Goal: Task Accomplishment & Management: Complete application form

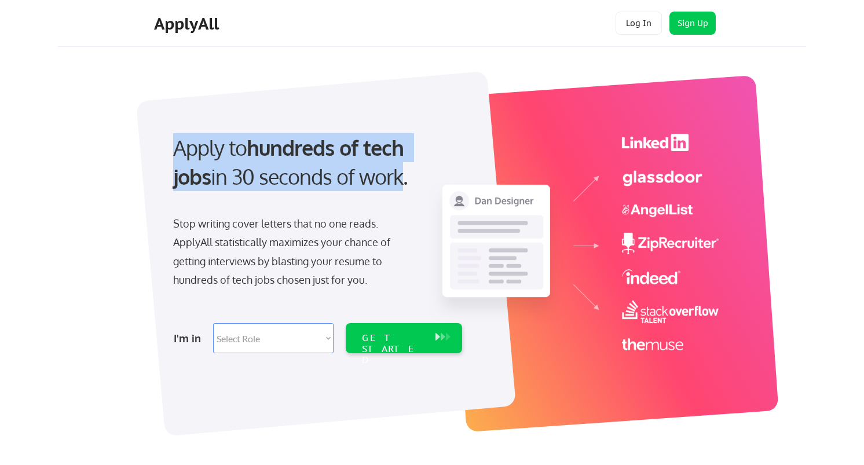
drag, startPoint x: 166, startPoint y: 156, endPoint x: 356, endPoint y: 192, distance: 193.2
click at [356, 192] on div "Apply to hundreds of tech jobs in 30 seconds of work." at bounding box center [315, 172] width 307 height 78
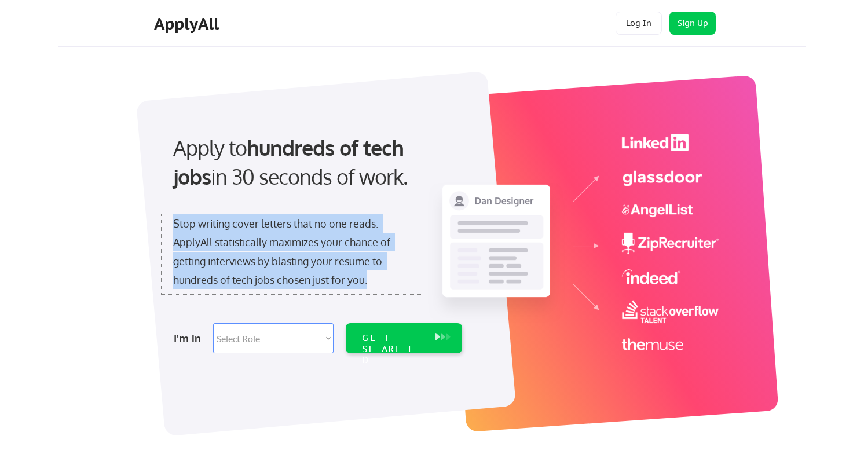
drag, startPoint x: 168, startPoint y: 226, endPoint x: 375, endPoint y: 271, distance: 212.1
click at [375, 271] on div "Stop writing cover letters that no one reads. ApplyAll statistically maximizes …" at bounding box center [292, 254] width 261 height 80
click at [375, 271] on div "Stop writing cover letters that no one reads. ApplyAll statistically maximizes …" at bounding box center [292, 251] width 238 height 75
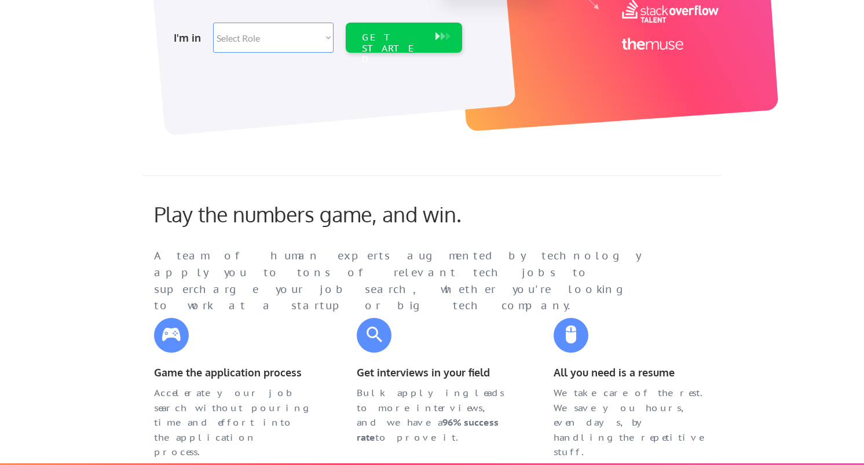
scroll to position [354, 0]
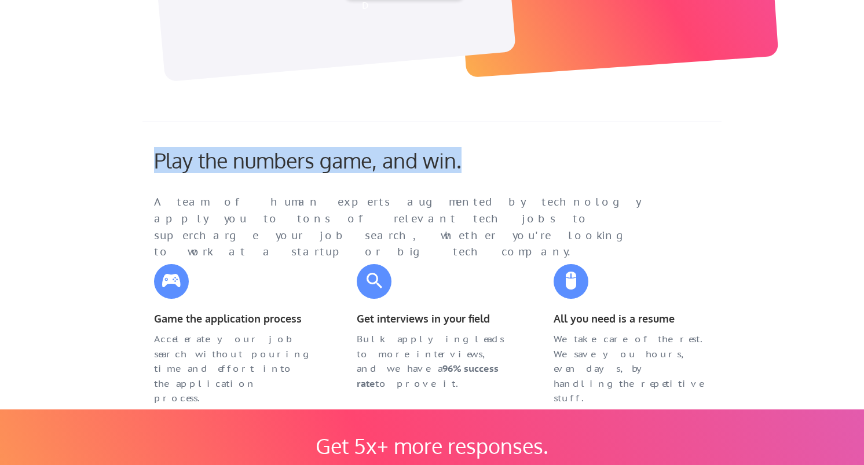
drag, startPoint x: 134, startPoint y: 147, endPoint x: 489, endPoint y: 170, distance: 355.7
click at [489, 170] on div "Play the numbers game, and win." at bounding box center [333, 160] width 359 height 25
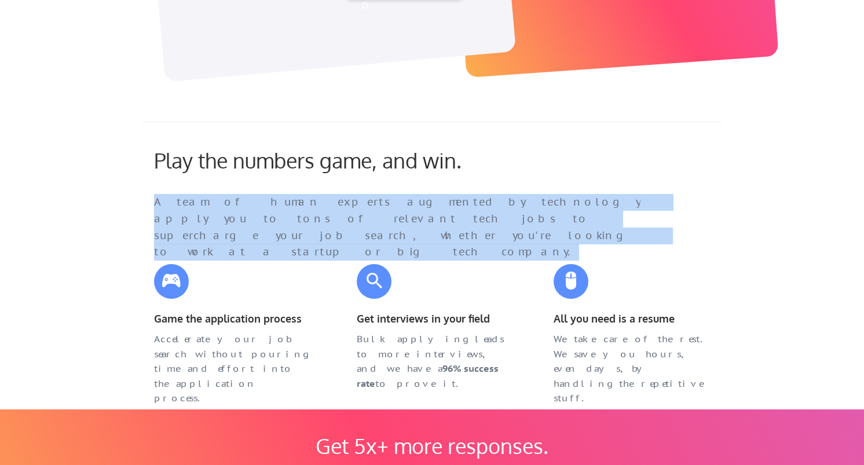
drag, startPoint x: 147, startPoint y: 188, endPoint x: 707, endPoint y: 248, distance: 563.7
click at [707, 248] on div "Play the numbers game, and win. A team of human experts augmented by technology…" at bounding box center [431, 261] width 579 height 279
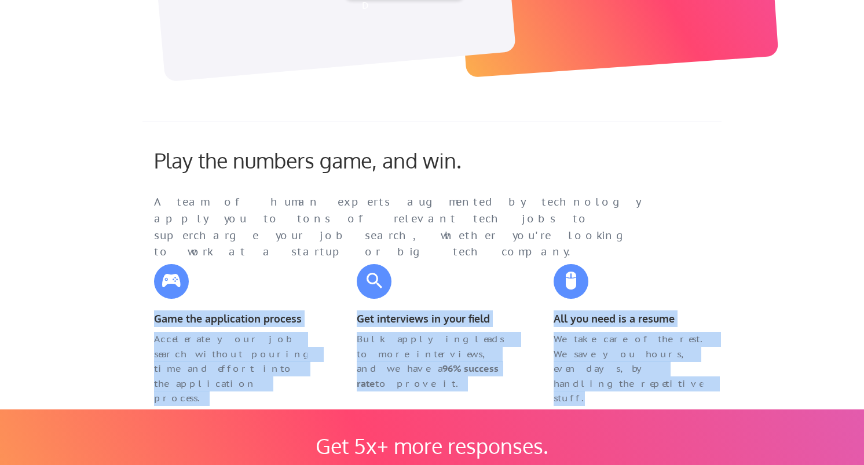
click at [714, 250] on div "Play the numbers game, and win. A team of human experts augmented by technology…" at bounding box center [431, 261] width 579 height 279
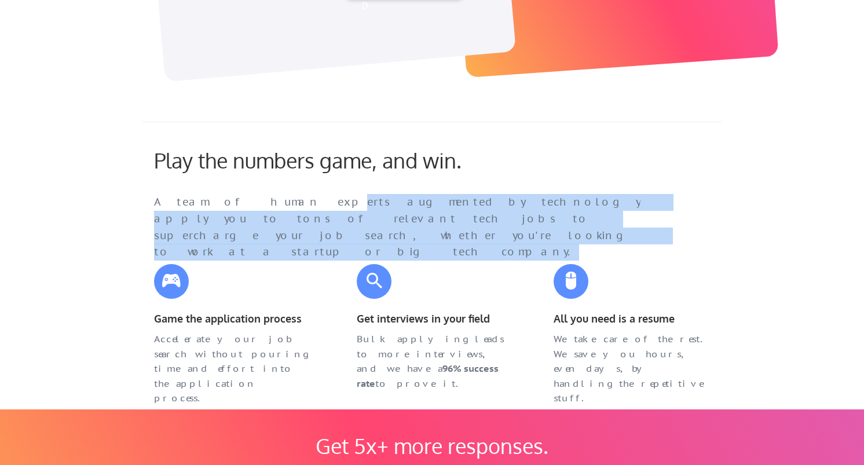
drag, startPoint x: 673, startPoint y: 219, endPoint x: 261, endPoint y: 201, distance: 412.6
click at [263, 201] on div "A team of human experts augmented by technology apply you to tons of relevant t…" at bounding box center [408, 217] width 533 height 46
click at [261, 201] on div "A team of human experts augmented by technology apply you to tons of relevant t…" at bounding box center [408, 227] width 509 height 67
drag, startPoint x: 261, startPoint y: 201, endPoint x: 607, endPoint y: 212, distance: 346.4
click at [607, 212] on div "A team of human experts augmented by technology apply you to tons of relevant t…" at bounding box center [408, 227] width 509 height 67
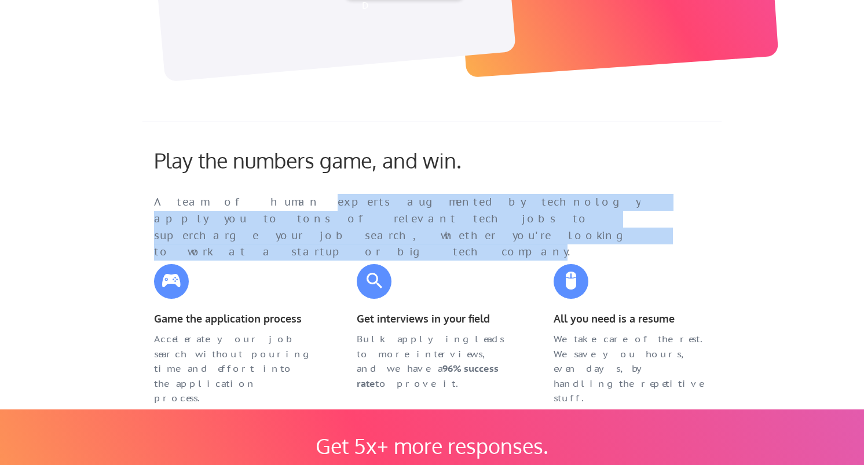
click at [614, 212] on div "A team of human experts augmented by technology apply you to tons of relevant t…" at bounding box center [408, 227] width 509 height 67
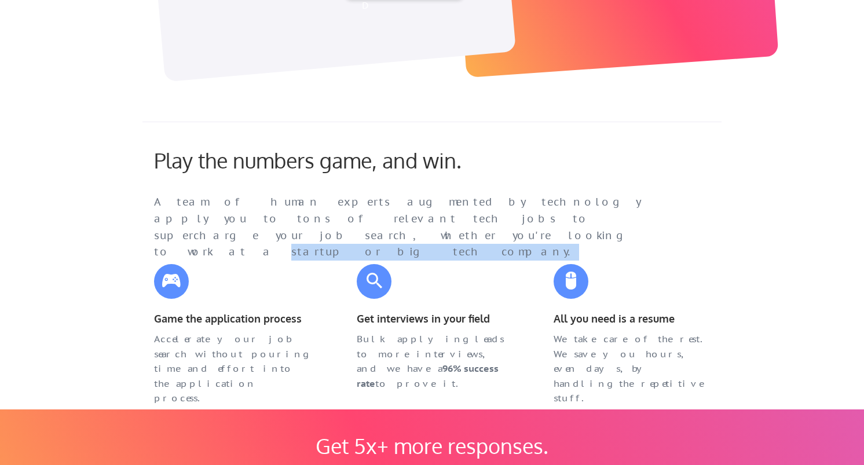
drag, startPoint x: 646, startPoint y: 222, endPoint x: 487, endPoint y: 222, distance: 158.1
click at [489, 222] on div "A team of human experts augmented by technology apply you to tons of relevant t…" at bounding box center [408, 227] width 509 height 67
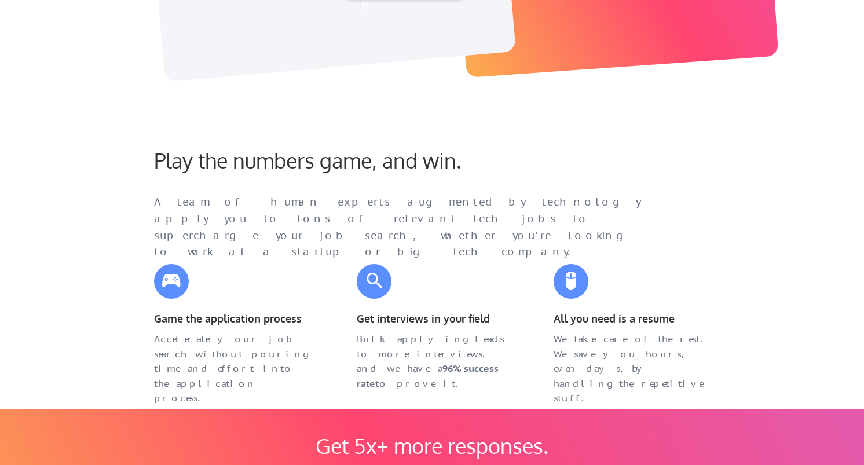
click at [487, 222] on div "A team of human experts augmented by technology apply you to tons of relevant t…" at bounding box center [408, 227] width 509 height 67
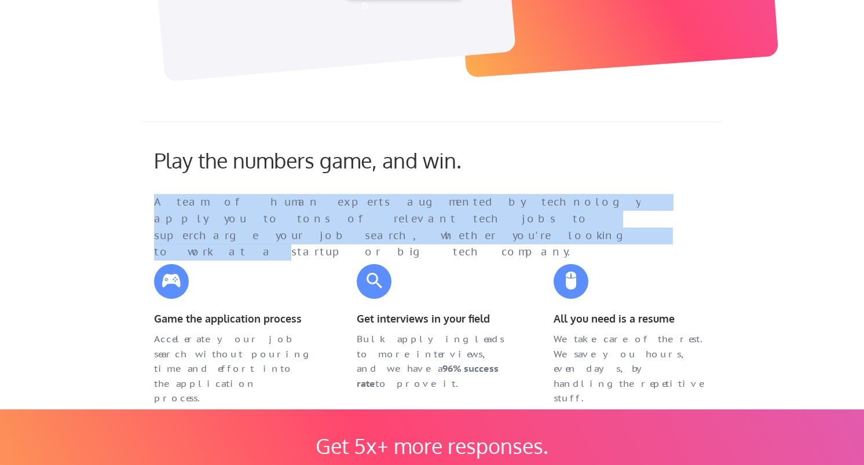
drag, startPoint x: 487, startPoint y: 222, endPoint x: 702, endPoint y: 239, distance: 215.5
click at [702, 239] on div "Play the numbers game, and win. A team of human experts augmented by technology…" at bounding box center [422, 194] width 561 height 93
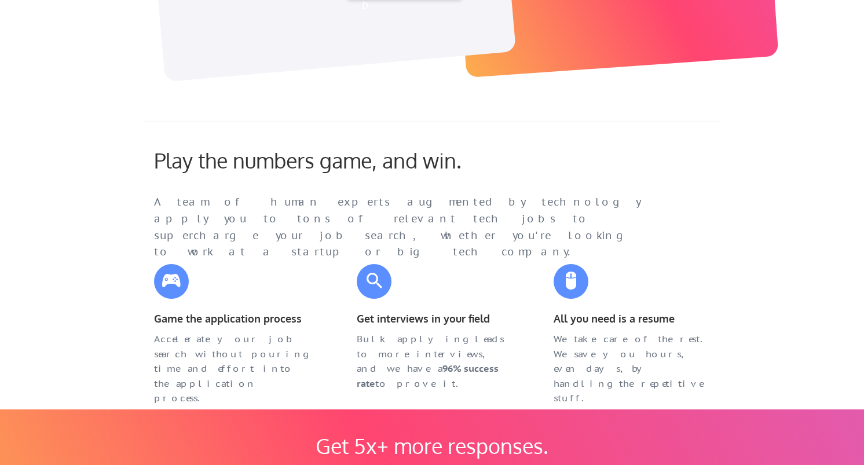
click at [702, 239] on div "Play the numbers game, and win. A team of human experts augmented by technology…" at bounding box center [422, 194] width 561 height 93
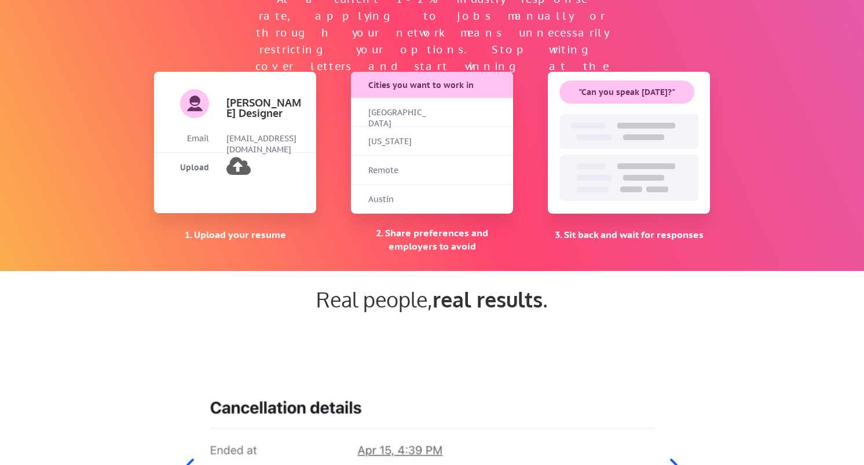
scroll to position [853, 0]
